Goal: Find specific page/section: Find specific page/section

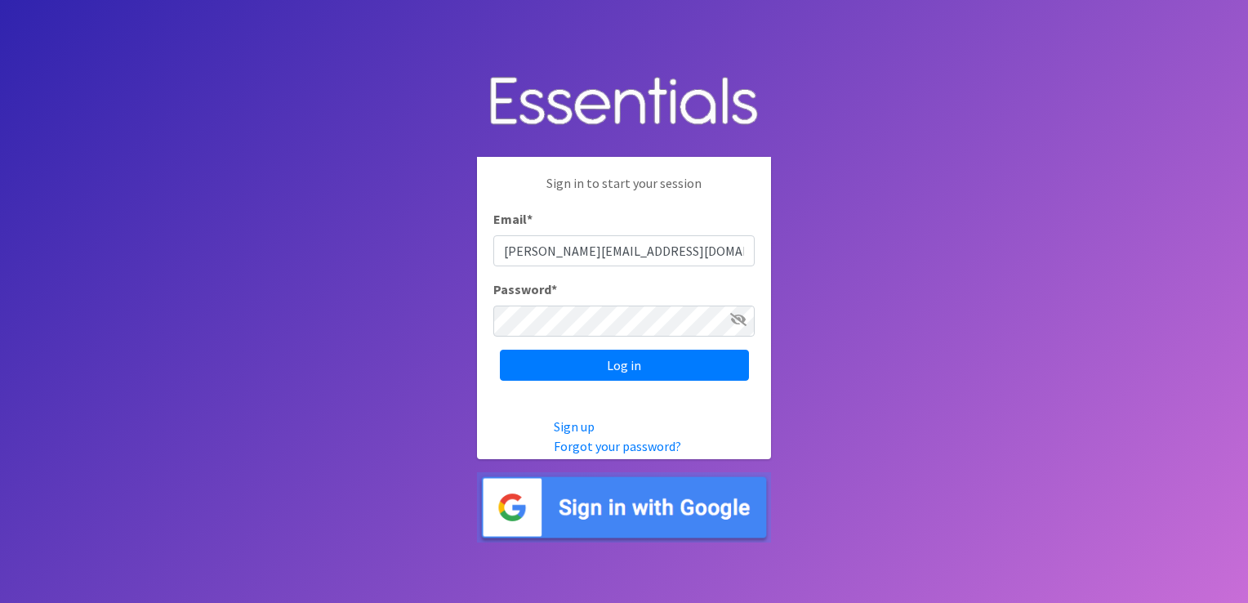
type input "[PERSON_NAME][EMAIL_ADDRESS][DOMAIN_NAME]"
click at [500, 350] on input "Log in" at bounding box center [624, 365] width 249 height 31
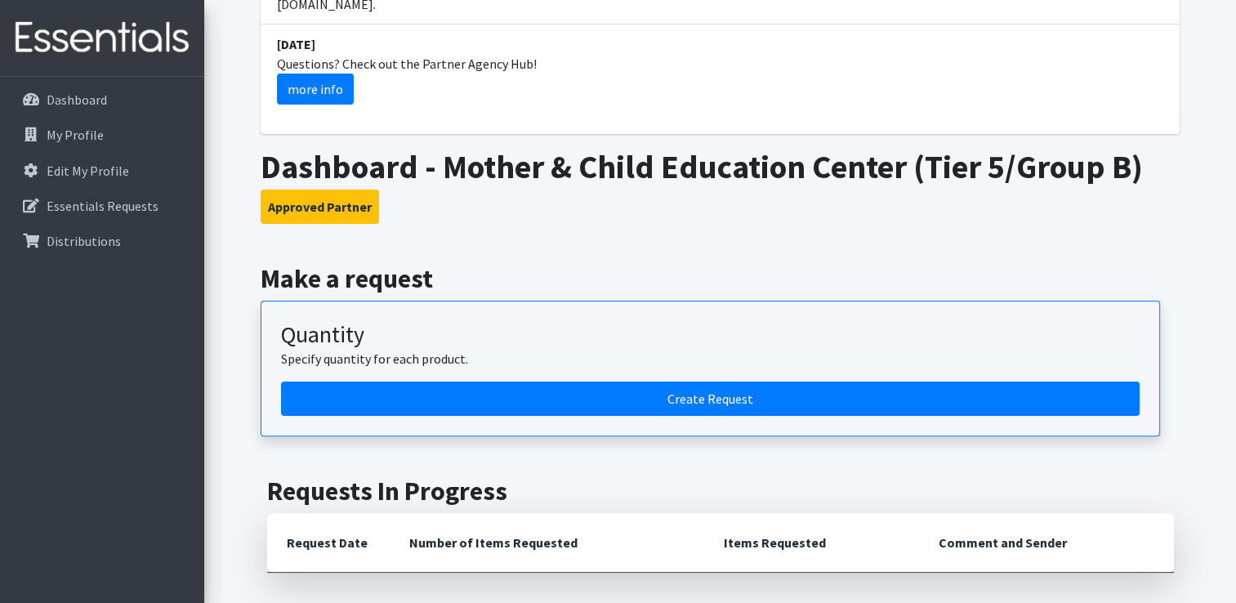
scroll to position [319, 0]
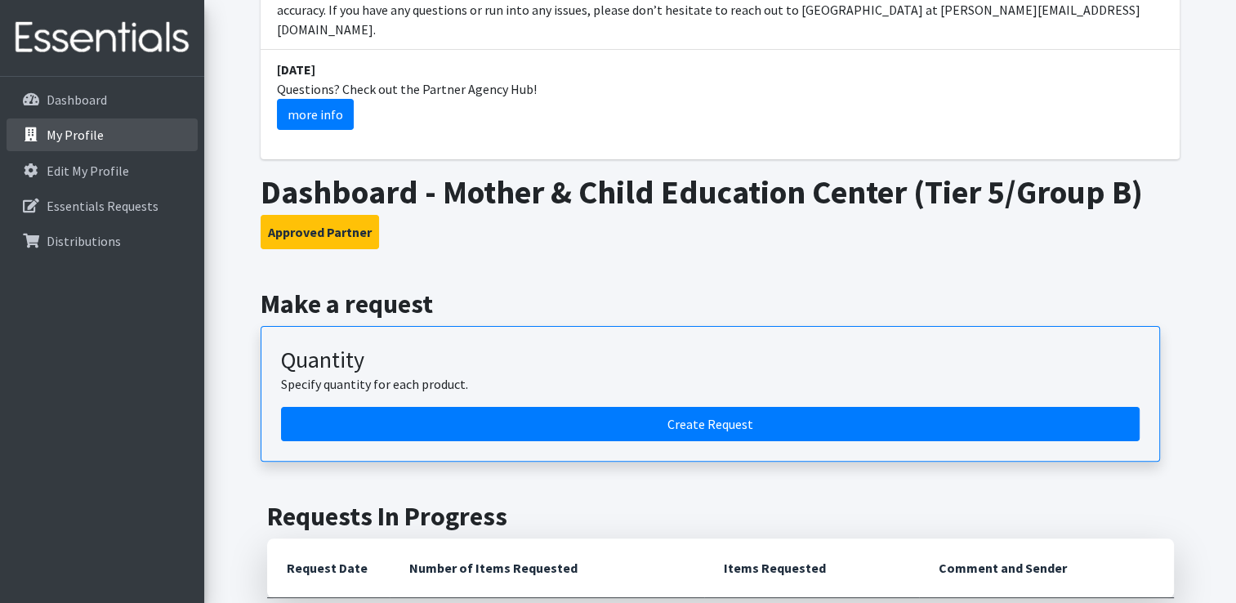
click at [95, 145] on link "My Profile" at bounding box center [102, 134] width 191 height 33
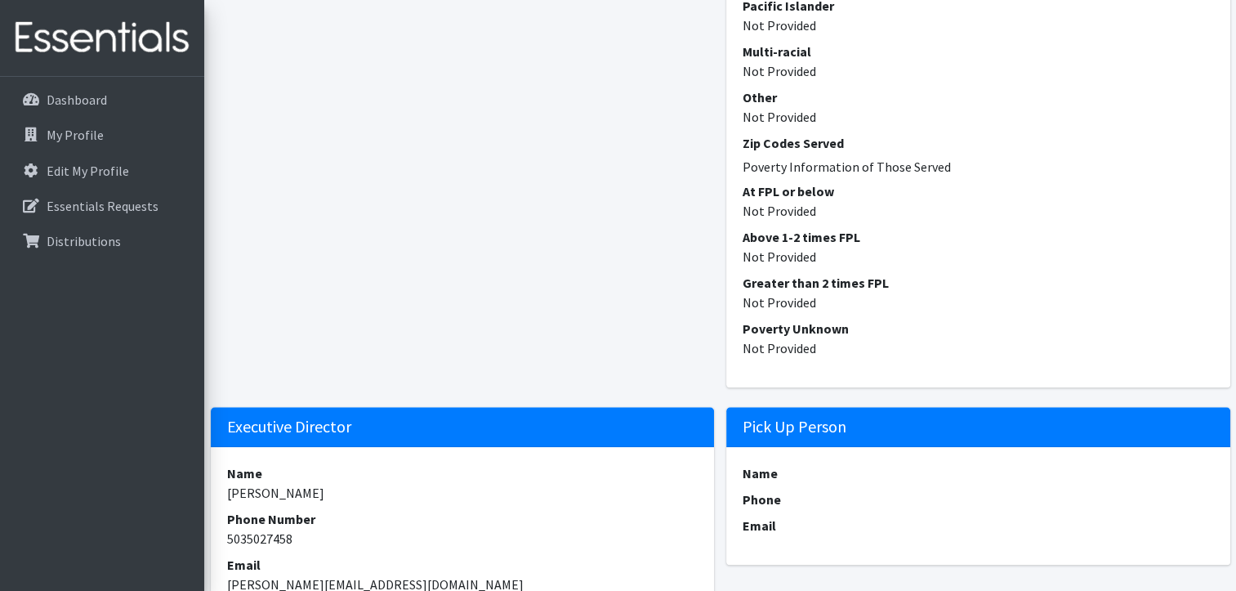
scroll to position [1263, 0]
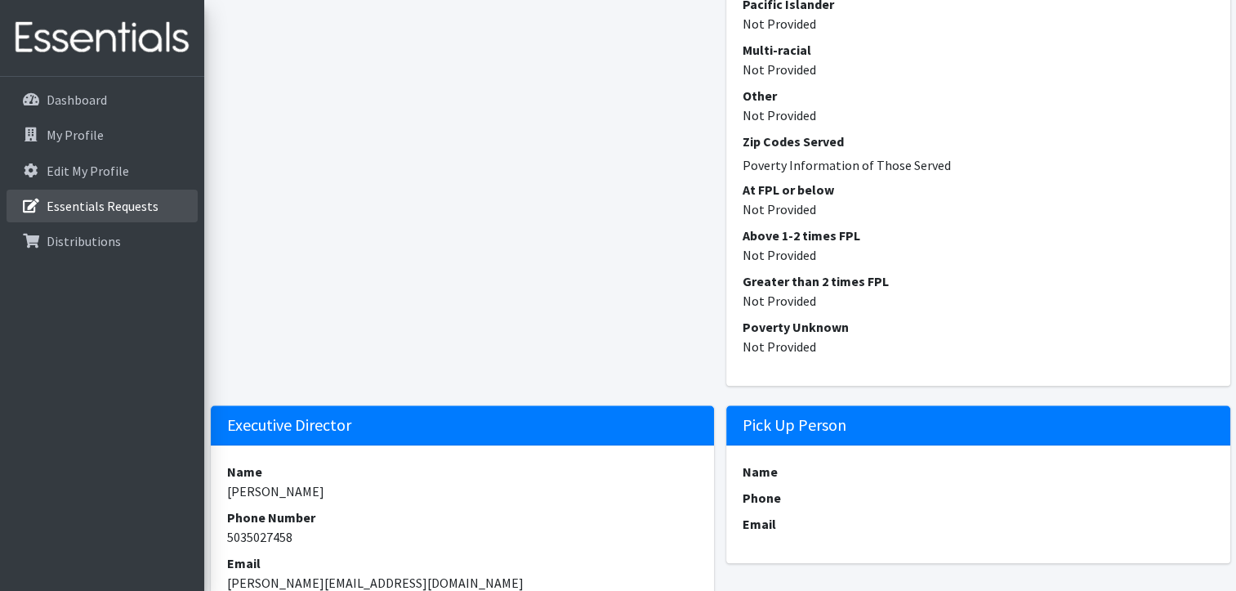
click at [93, 207] on p "Essentials Requests" at bounding box center [103, 206] width 112 height 16
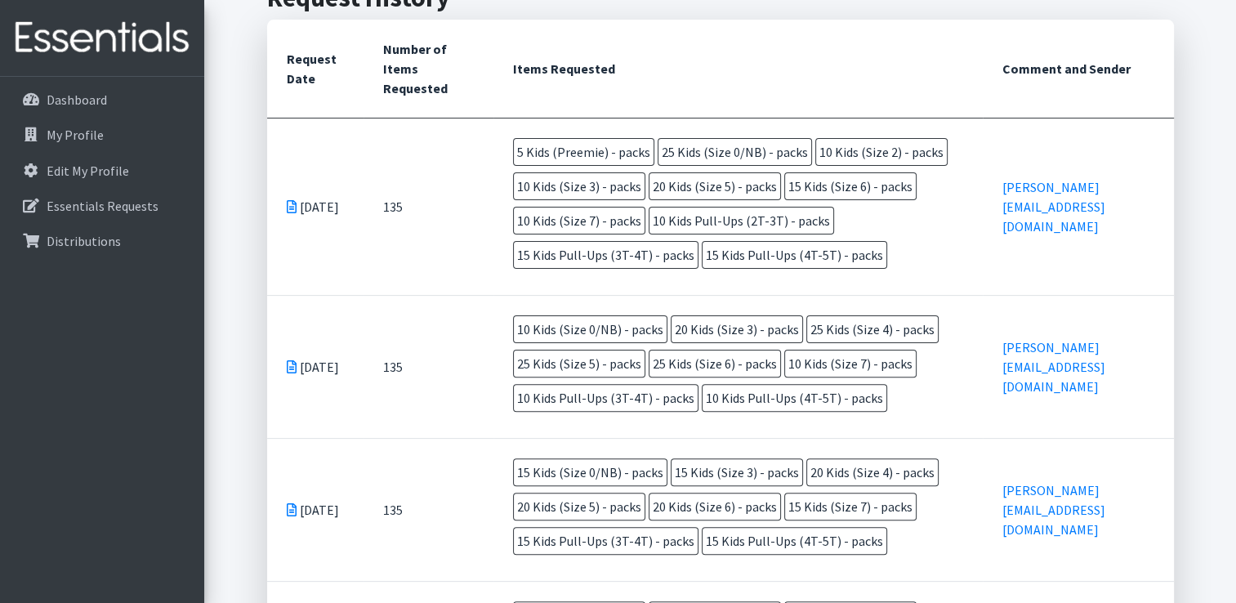
scroll to position [425, 0]
